Goal: Task Accomplishment & Management: Use online tool/utility

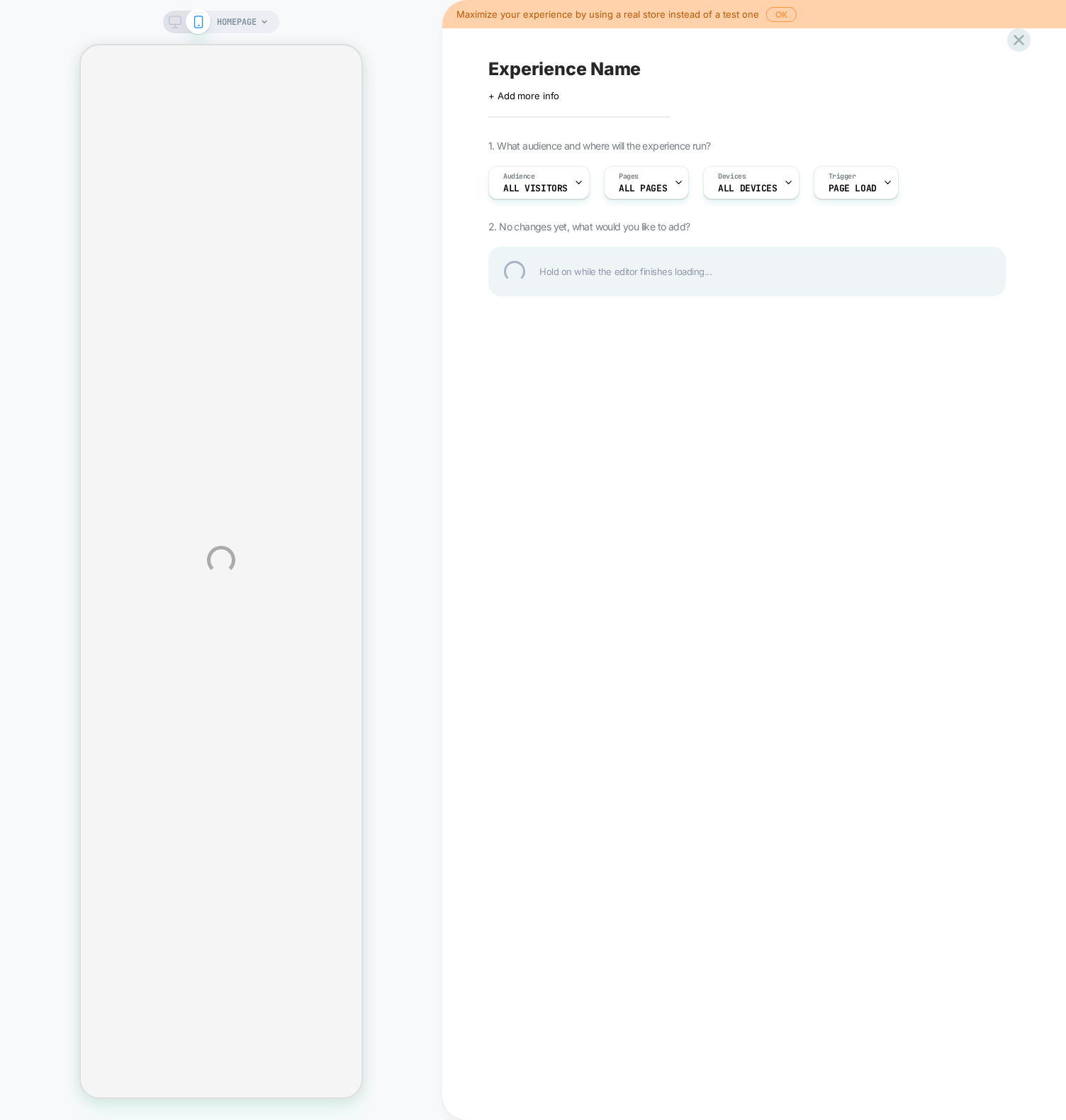
click at [778, 14] on div "HOMEPAGE Maximize your experience by using a real store instead of a test one O…" at bounding box center [533, 560] width 1066 height 1120
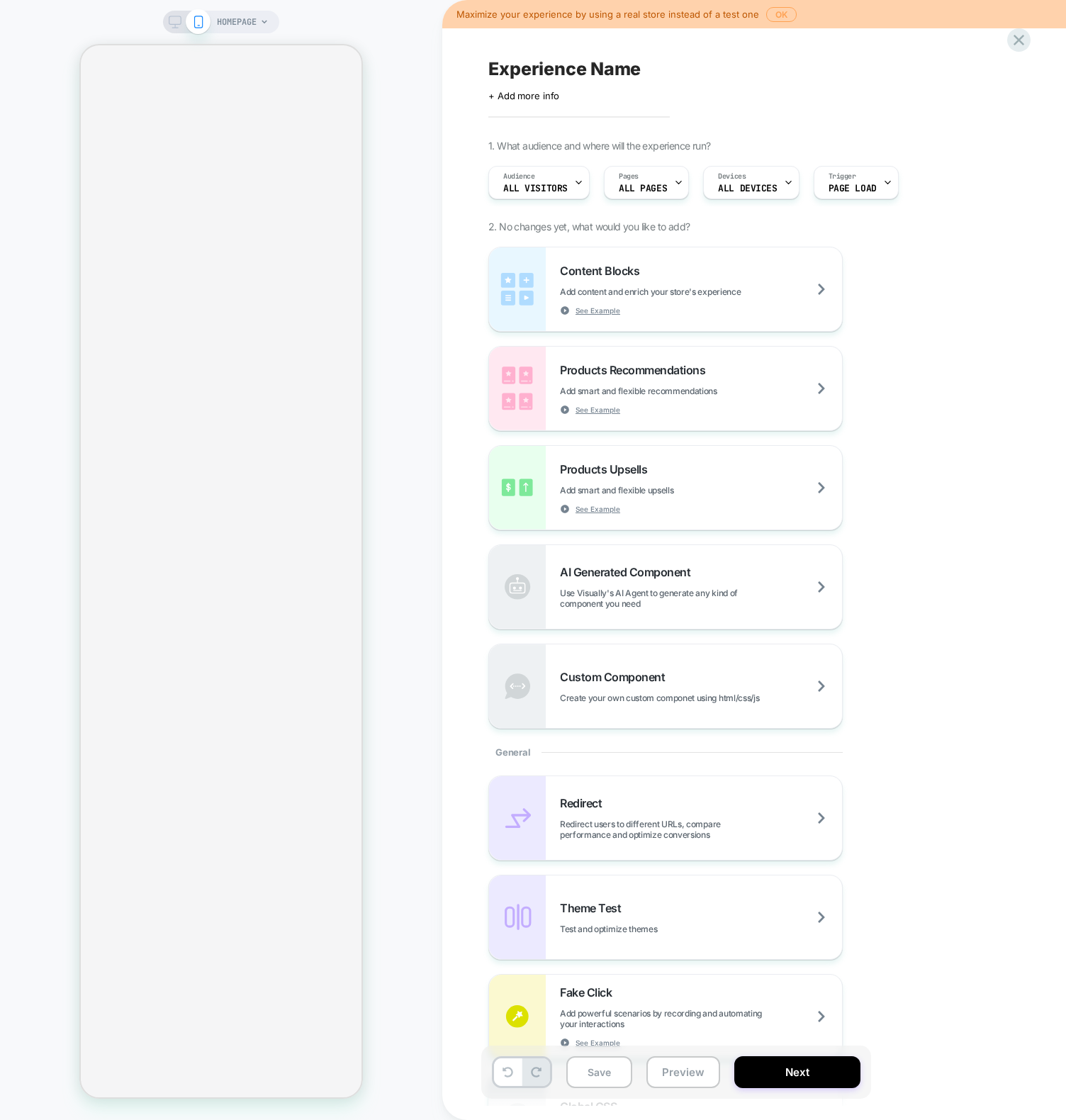
click at [773, 15] on button "OK" at bounding box center [781, 15] width 30 height 15
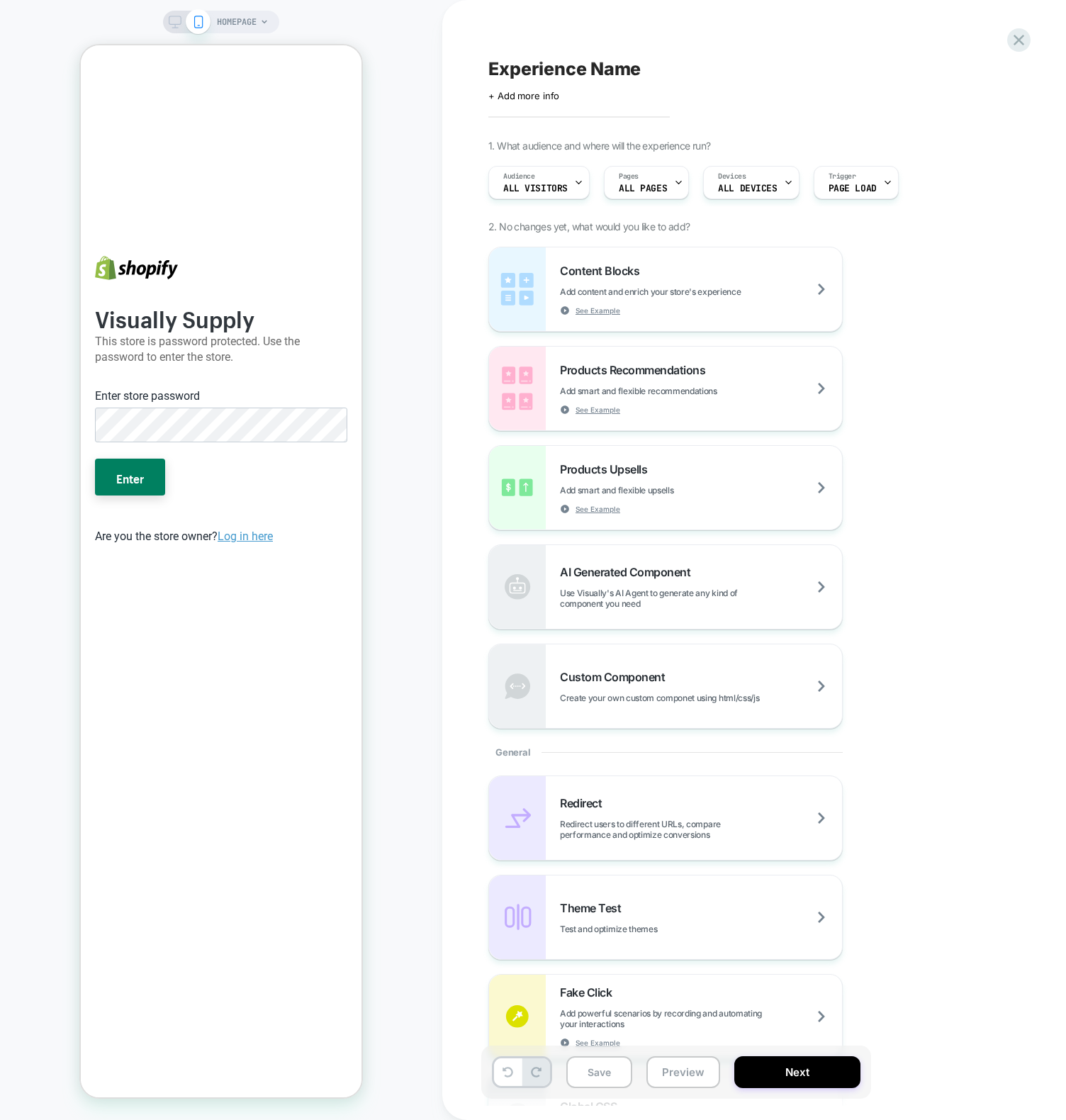
click at [478, 569] on div "Experience Name Click to edit experience details + Add more info 1. What audien…" at bounding box center [754, 560] width 624 height 1120
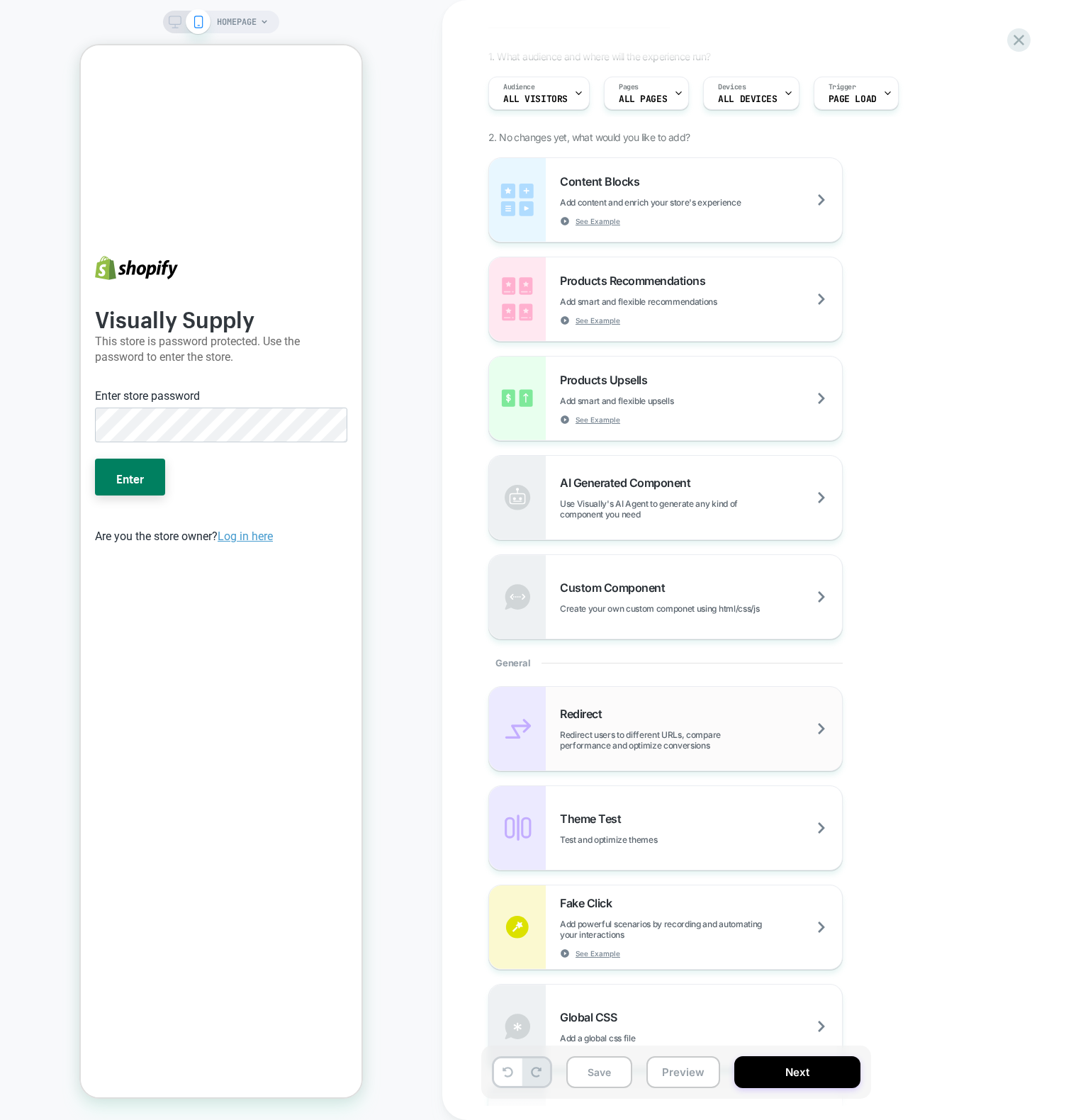
scroll to position [690, 0]
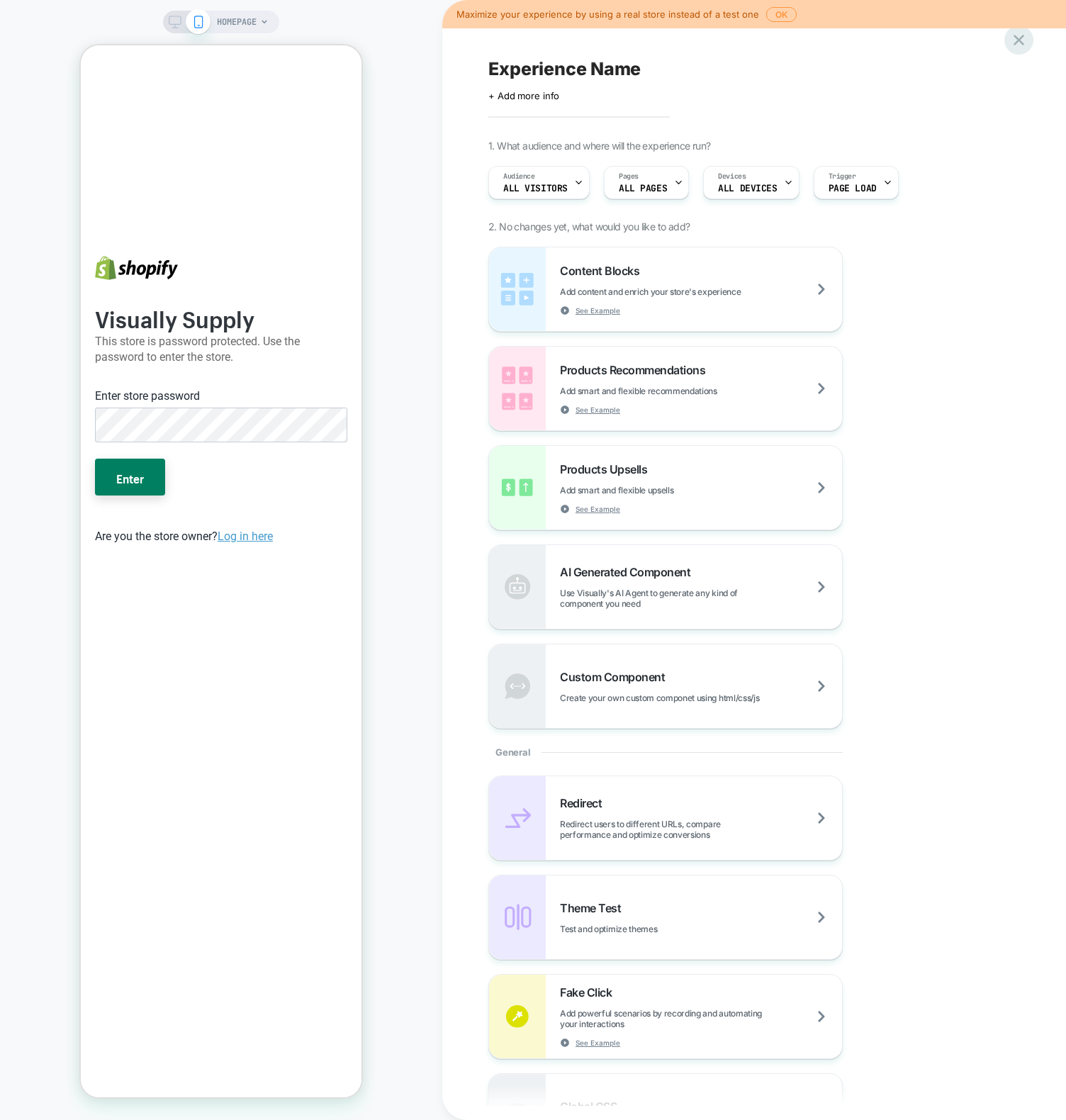
click at [1019, 39] on icon at bounding box center [1018, 40] width 10 height 10
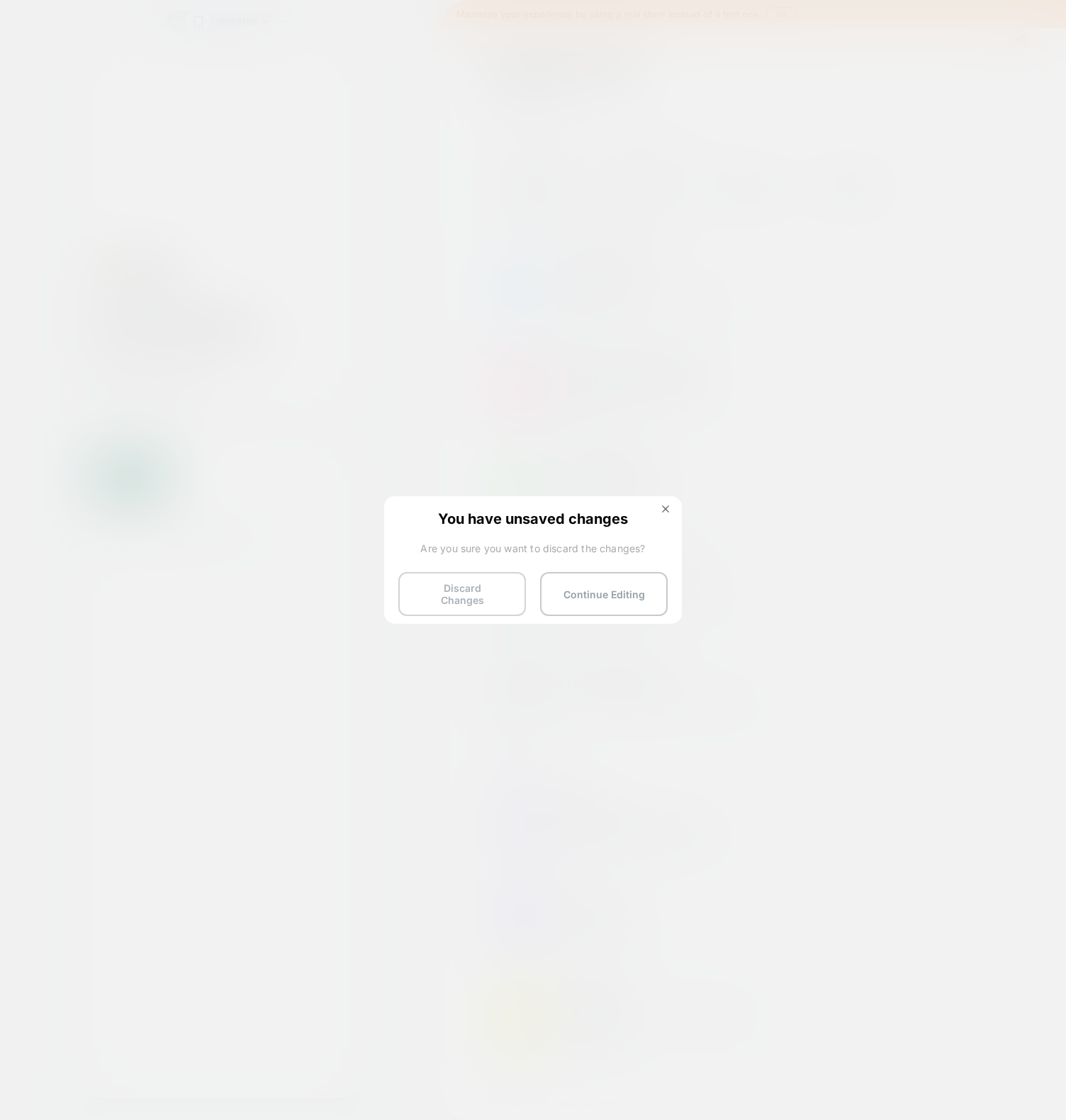
click at [456, 580] on button "Discard Changes" at bounding box center [462, 594] width 128 height 44
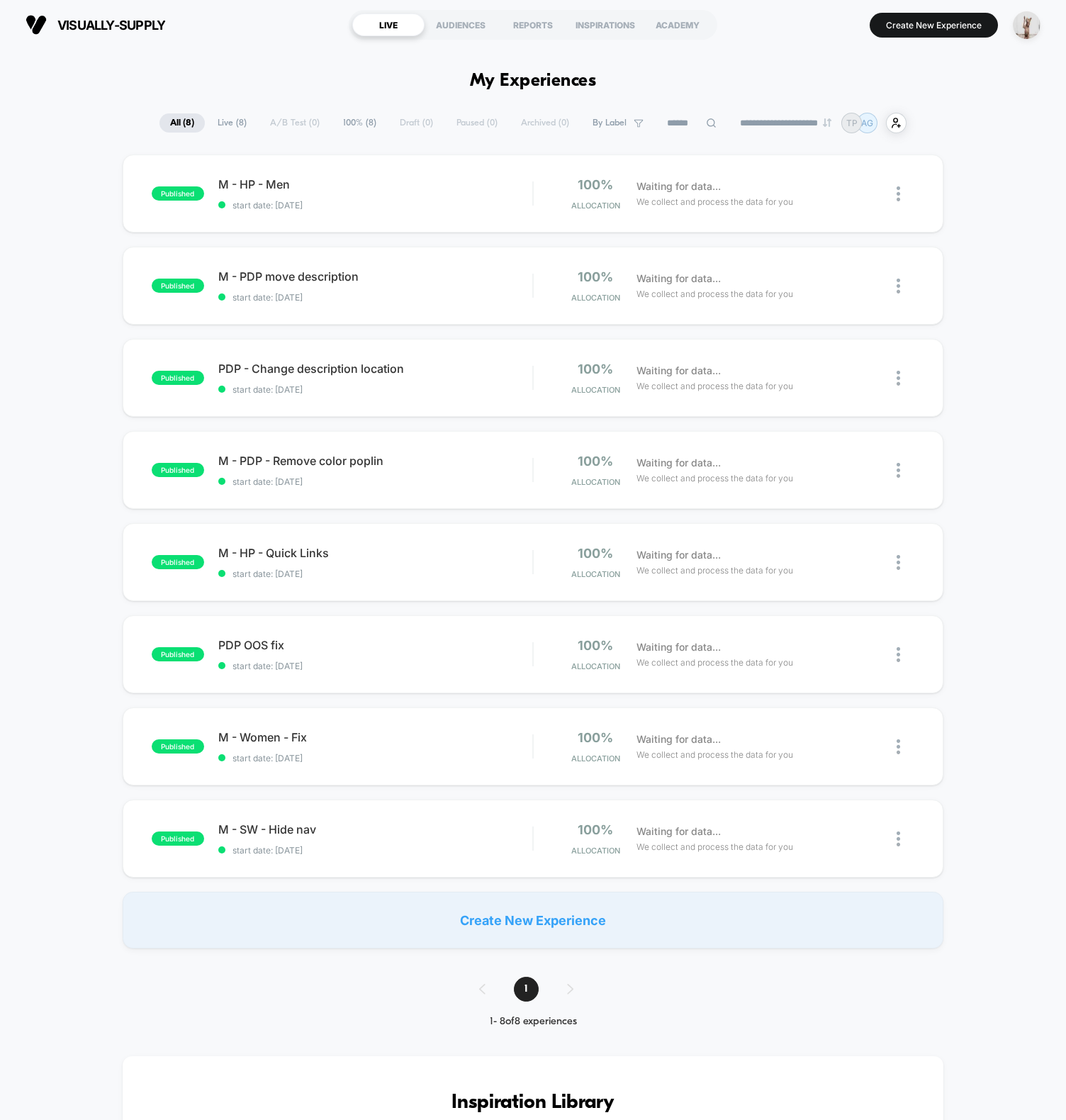
click at [377, 125] on span "100% ( 8 )" at bounding box center [359, 123] width 54 height 19
click at [414, 120] on div "**********" at bounding box center [533, 123] width 749 height 21
click at [178, 118] on span "All ( 8 )" at bounding box center [181, 123] width 45 height 19
click at [304, 40] on section "visually-supply https://visually-supply.myshopify.com" at bounding box center [180, 25] width 316 height 36
